Goal: Entertainment & Leisure: Consume media (video, audio)

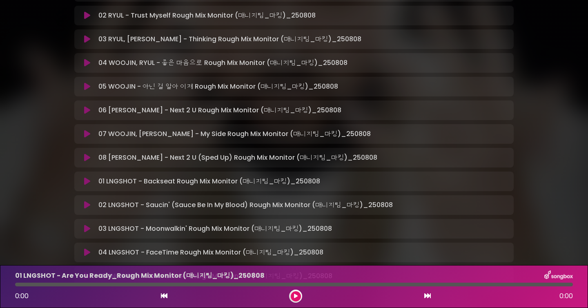
scroll to position [192, 0]
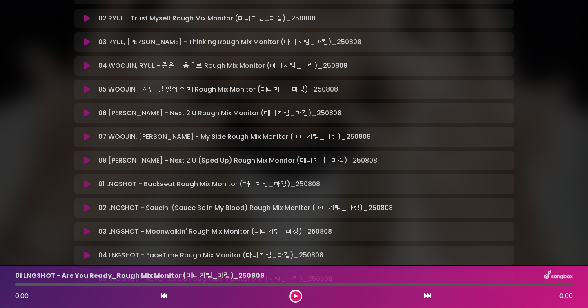
click at [369, 117] on div "06 [PERSON_NAME] - Next 2 U Rough Mix Monitor (매니지팀_마킹)_250808 Loading …" at bounding box center [302, 113] width 414 height 10
click at [343, 121] on div "06 [PERSON_NAME] - Next 2 U Rough Mix Monitor (매니지팀_마킹)_250808 Loading …" at bounding box center [294, 113] width 440 height 20
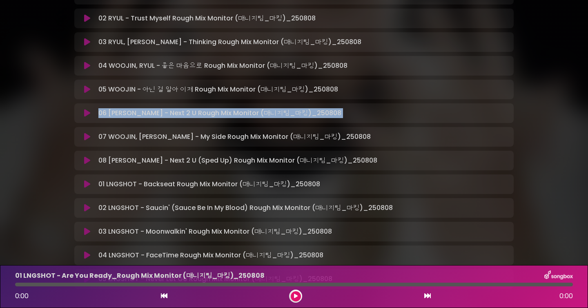
click at [343, 121] on div "06 [PERSON_NAME] - Next 2 U Rough Mix Monitor (매니지팀_마킹)_250808 Loading …" at bounding box center [294, 113] width 440 height 20
click at [357, 119] on div "06 [PERSON_NAME] - Next 2 U Rough Mix Monitor (매니지팀_마킹)_250808 Loading …" at bounding box center [294, 113] width 440 height 20
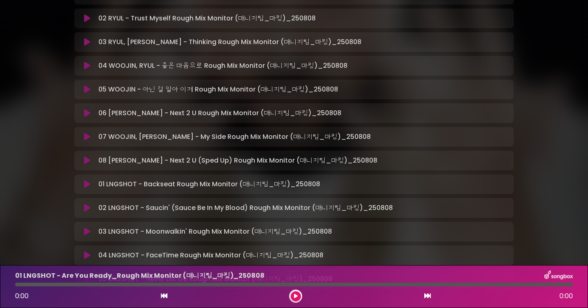
click at [231, 118] on p "06 [PERSON_NAME] - Next 2 U Rough Mix Monitor (매니지팀_마킹)_250808 Loading …" at bounding box center [219, 113] width 243 height 10
click at [87, 119] on div "06 [PERSON_NAME] - Next 2 U Rough Mix Monitor (매니지팀_마킹)_250808 Loading …" at bounding box center [294, 113] width 440 height 20
click at [87, 116] on icon at bounding box center [87, 113] width 6 height 8
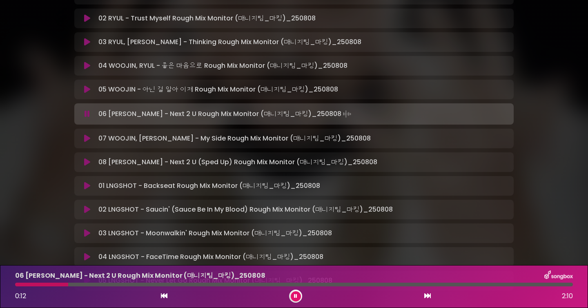
click at [137, 285] on div at bounding box center [294, 285] width 558 height 4
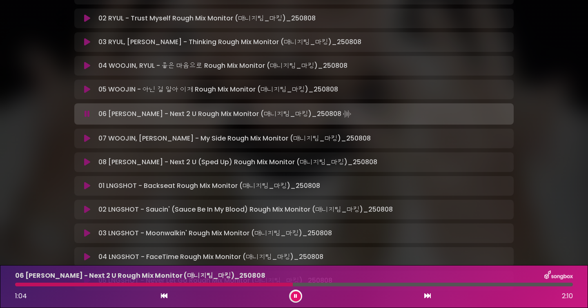
click at [294, 298] on icon at bounding box center [295, 296] width 3 height 5
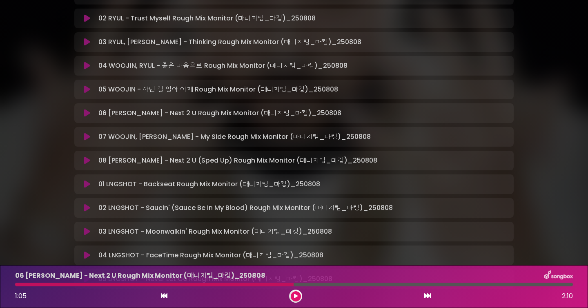
click at [291, 291] on button at bounding box center [296, 296] width 10 height 10
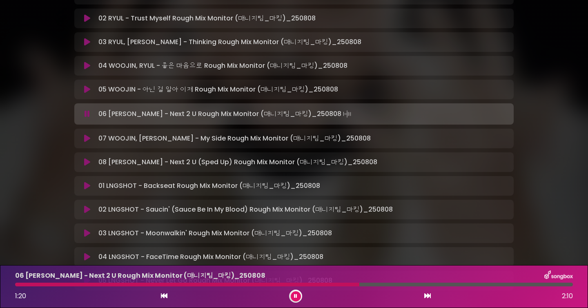
click at [293, 300] on button at bounding box center [296, 296] width 10 height 10
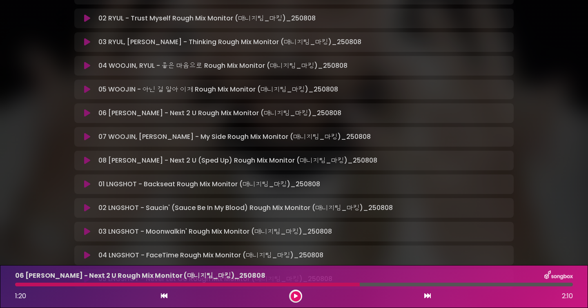
click at [336, 286] on div at bounding box center [187, 285] width 345 height 4
click at [338, 285] on div at bounding box center [187, 285] width 345 height 4
click at [288, 292] on div "1:20 2:10" at bounding box center [294, 296] width 568 height 13
click at [295, 297] on icon at bounding box center [296, 296] width 4 height 5
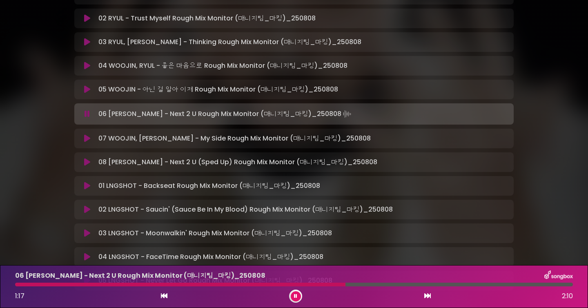
click at [276, 286] on div at bounding box center [180, 285] width 331 height 4
click at [297, 294] on icon at bounding box center [295, 296] width 3 height 5
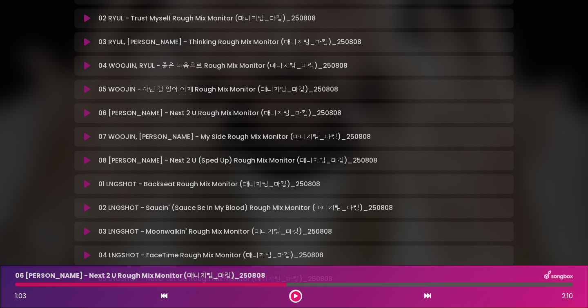
click at [272, 283] on div at bounding box center [151, 285] width 272 height 4
click at [290, 291] on div "1:03 2:10" at bounding box center [294, 296] width 568 height 13
click at [302, 294] on div "1:03 2:10" at bounding box center [294, 296] width 568 height 13
click at [295, 298] on icon at bounding box center [296, 296] width 4 height 5
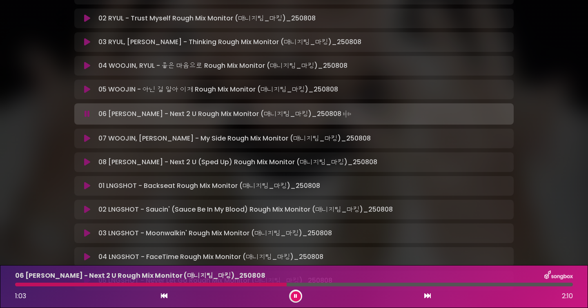
click at [296, 297] on icon at bounding box center [295, 296] width 3 height 5
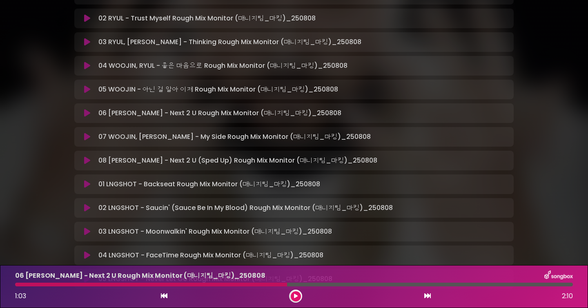
click at [279, 284] on div at bounding box center [151, 285] width 272 height 4
click at [293, 293] on button at bounding box center [296, 296] width 10 height 10
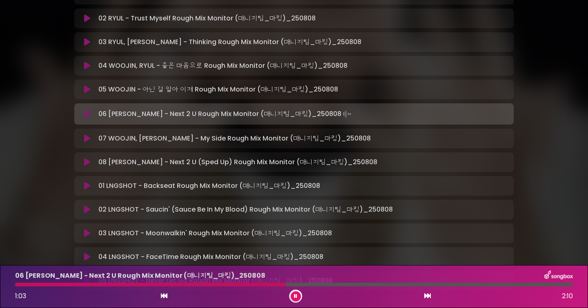
click at [297, 296] on icon at bounding box center [295, 296] width 3 height 5
